Goal: Information Seeking & Learning: Learn about a topic

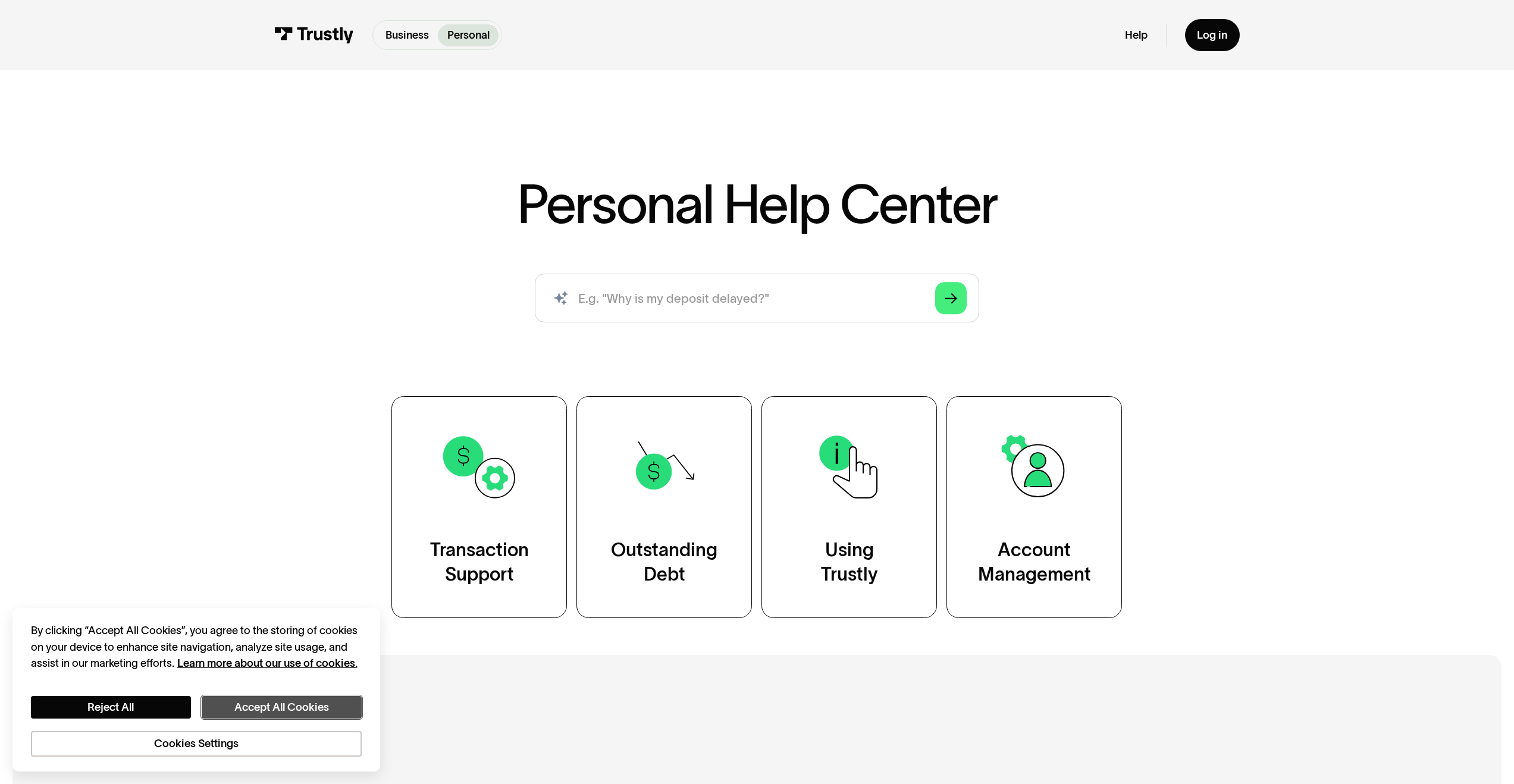
click at [285, 700] on button "Accept All Cookies" at bounding box center [281, 707] width 160 height 23
